Goal: Use online tool/utility: Utilize a website feature to perform a specific function

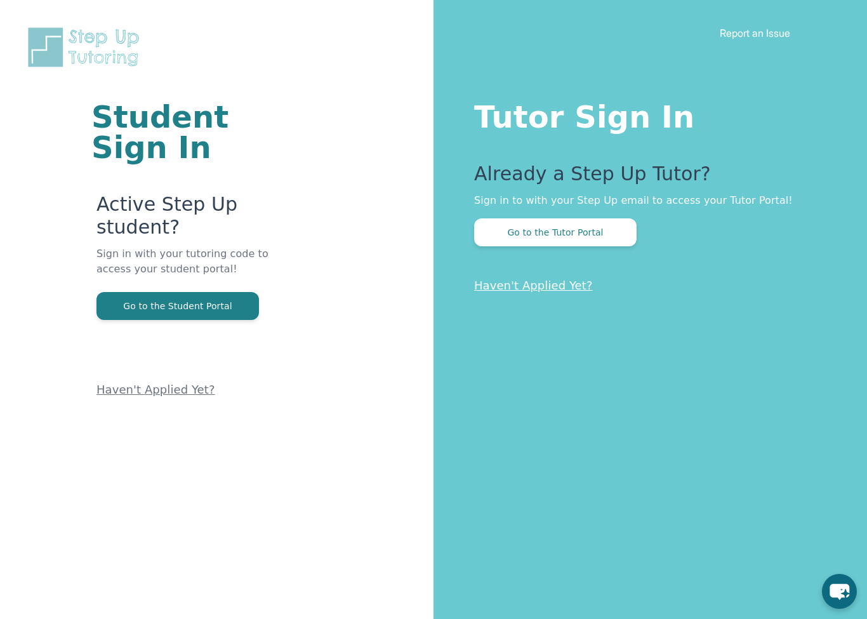
click at [575, 220] on button "Go to the Tutor Portal" at bounding box center [555, 232] width 162 height 28
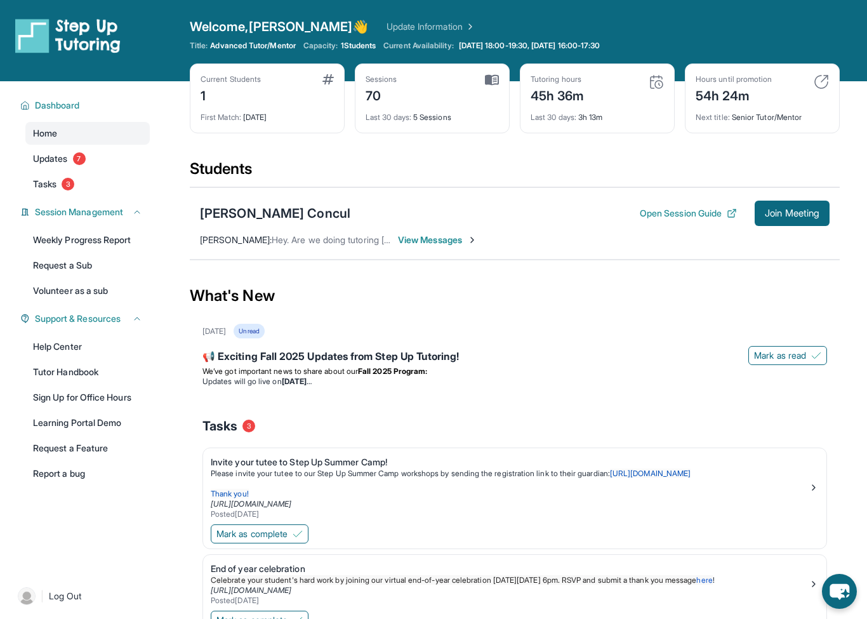
click at [786, 216] on span "Join Meeting" at bounding box center [792, 213] width 55 height 8
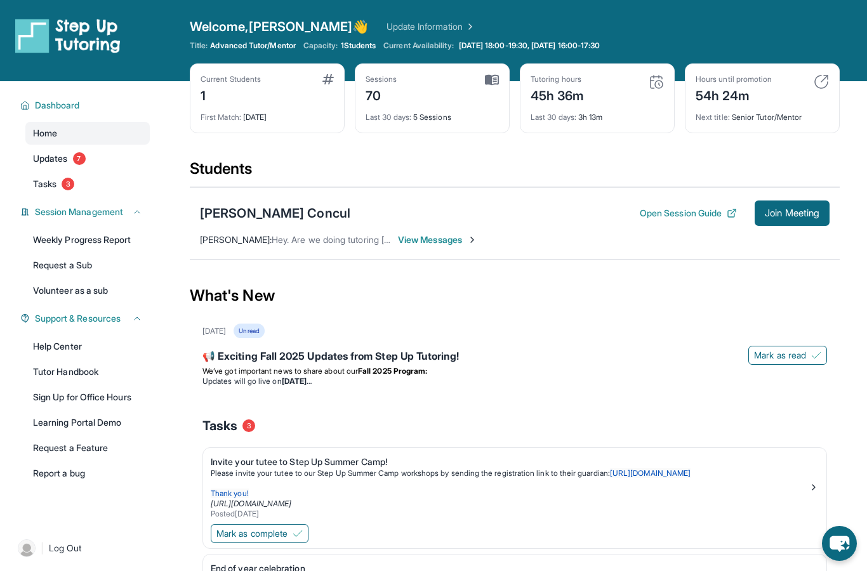
click at [800, 209] on span "Join Meeting" at bounding box center [792, 213] width 55 height 8
click at [685, 218] on button "Open Session Guide" at bounding box center [688, 213] width 97 height 13
